Goal: Transaction & Acquisition: Purchase product/service

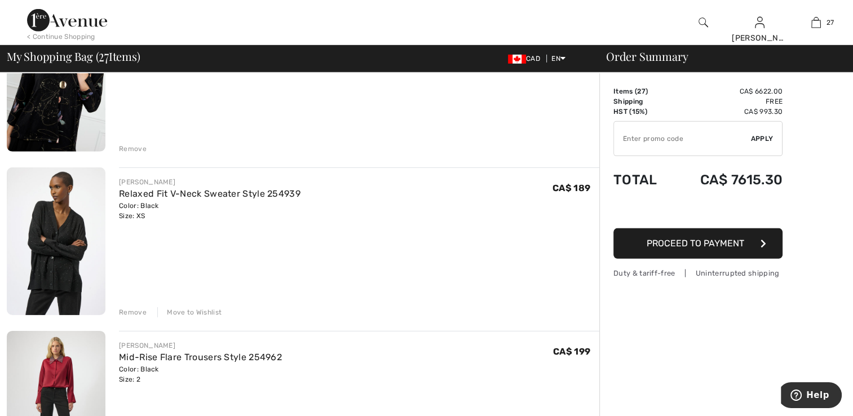
scroll to position [3438, 0]
click at [86, 132] on img at bounding box center [56, 76] width 99 height 148
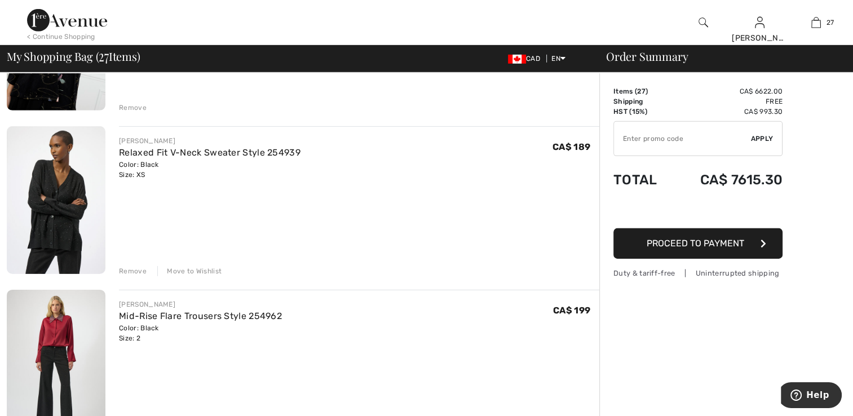
scroll to position [3495, 0]
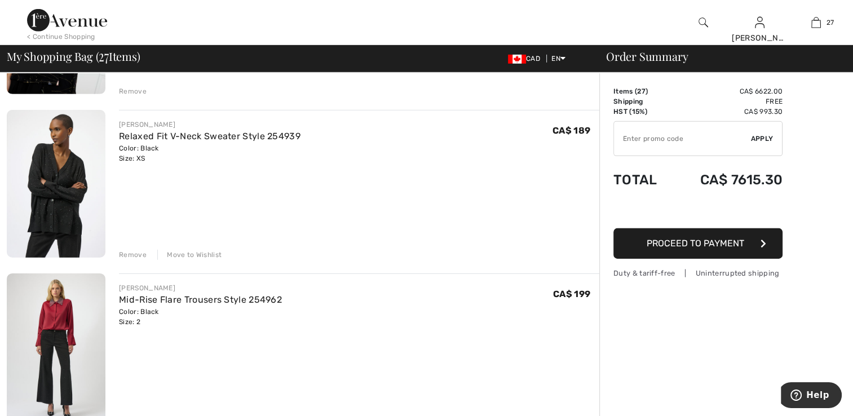
click at [64, 206] on img at bounding box center [56, 184] width 99 height 148
